Goal: Complete application form

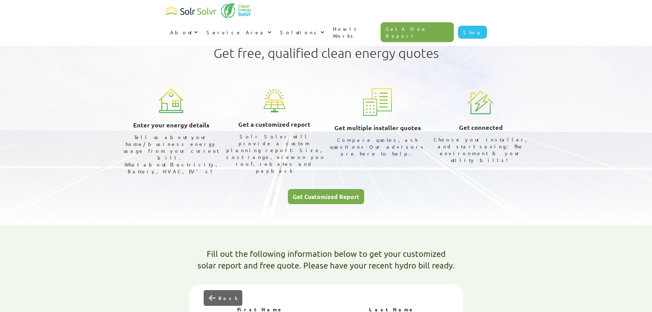
type input "[PERSON_NAME]"
type input "Hunter"
type input "L3V 0V7"
type input "[EMAIL_ADDRESS][DOMAIN_NAME]"
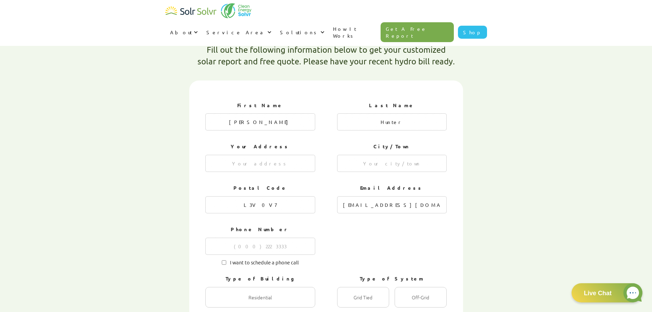
radio input "true"
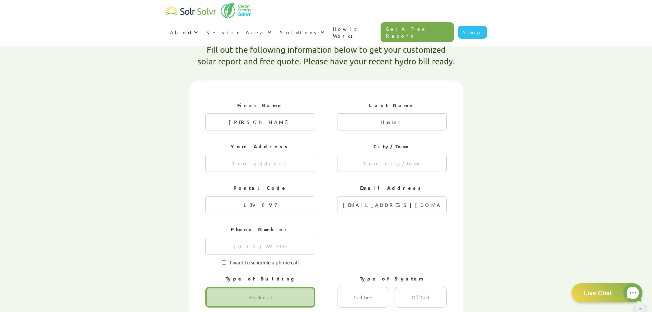
click at [636, 293] on div at bounding box center [633, 292] width 25 height 25
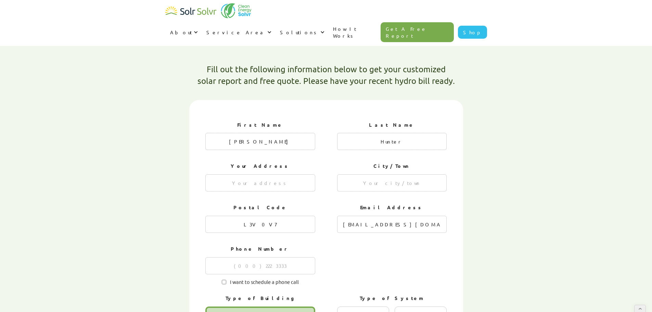
scroll to position [196, 0]
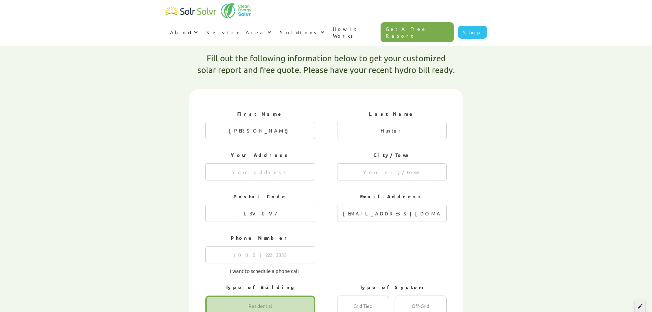
click at [638, 300] on div at bounding box center [640, 304] width 24 height 15
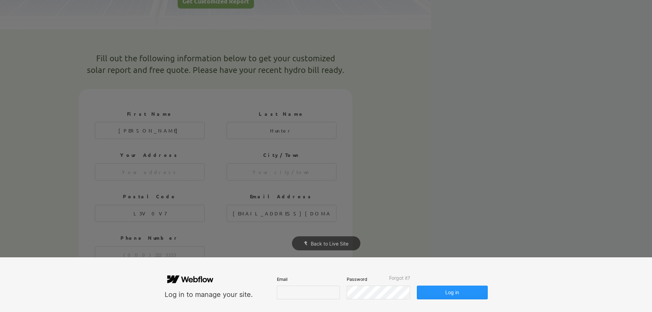
scroll to position [0, 0]
type input "[PERSON_NAME][EMAIL_ADDRESS][DOMAIN_NAME]"
click at [482, 236] on div "Back to Live Site" at bounding box center [326, 243] width 652 height 28
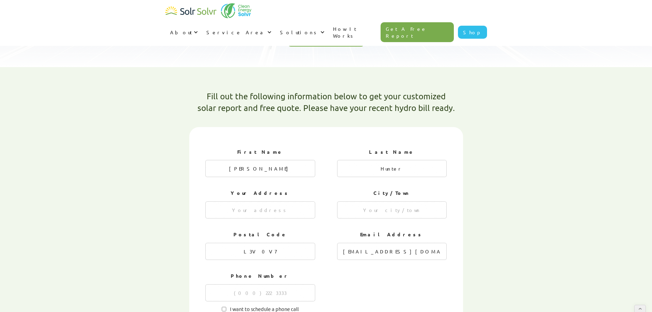
scroll to position [147, 0]
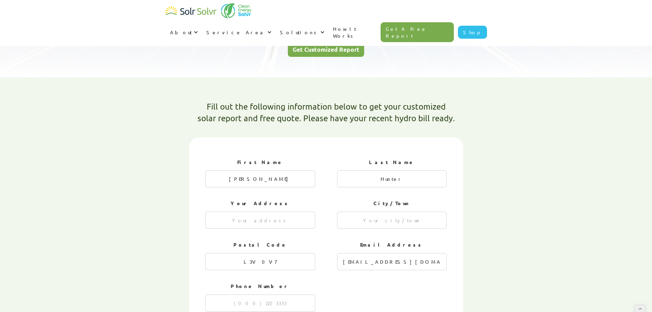
click at [501, 171] on div "Fill out the following information below to get your customized solar report an…" at bounding box center [326, 304] width 431 height 446
